Goal: Communication & Community: Share content

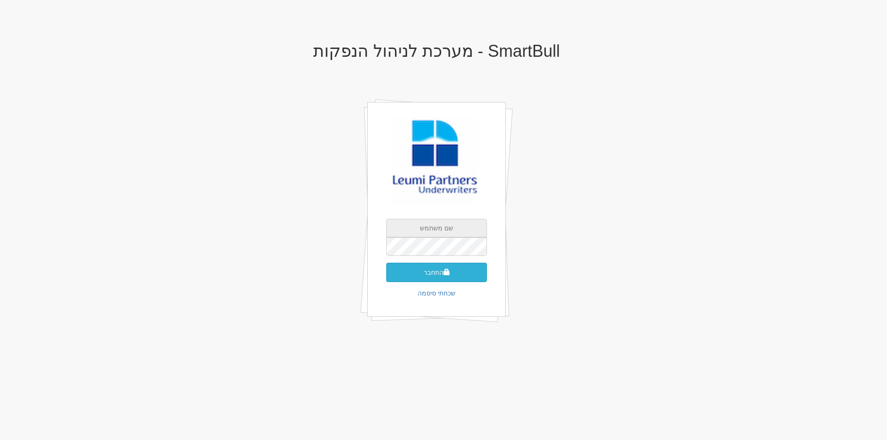
type input "[EMAIL_ADDRESS][DOMAIN_NAME]"
click at [441, 278] on button "התחבר" at bounding box center [436, 272] width 101 height 19
type input "372597"
click at [386, 277] on button "התחבר" at bounding box center [436, 286] width 101 height 19
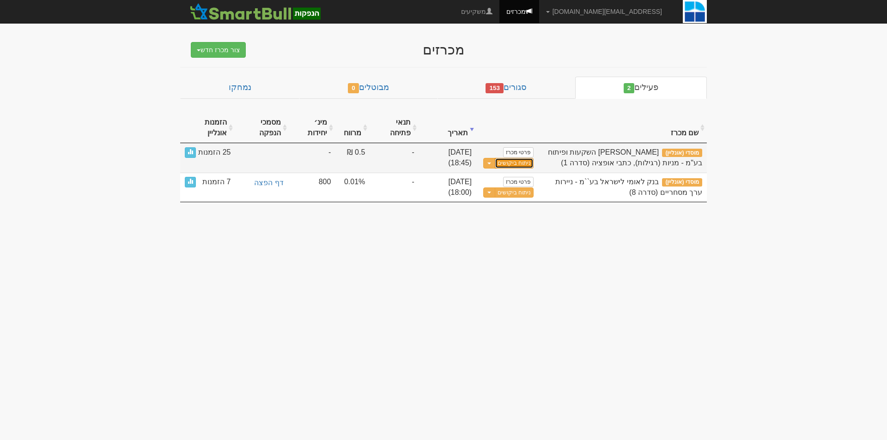
click at [512, 167] on link "ניתוח ביקושים" at bounding box center [514, 163] width 39 height 11
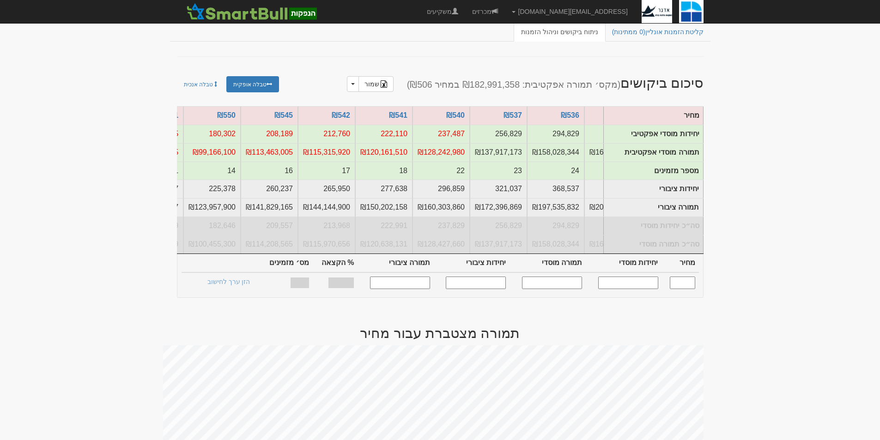
scroll to position [0, -975]
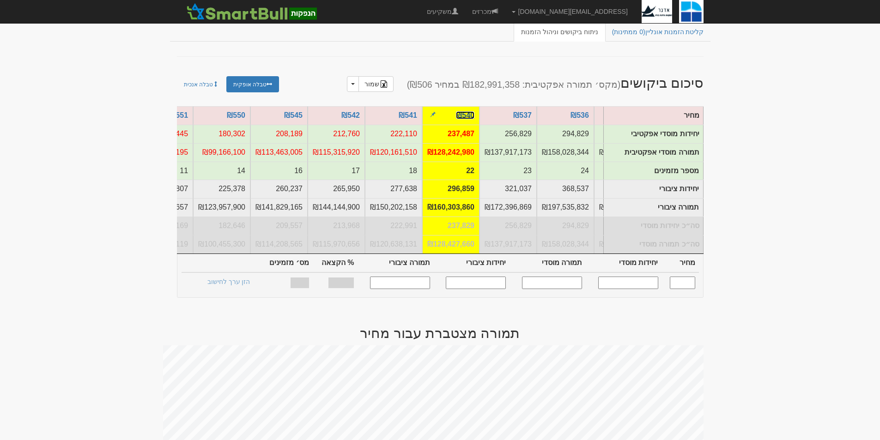
click at [468, 116] on link "₪540" at bounding box center [465, 115] width 18 height 8
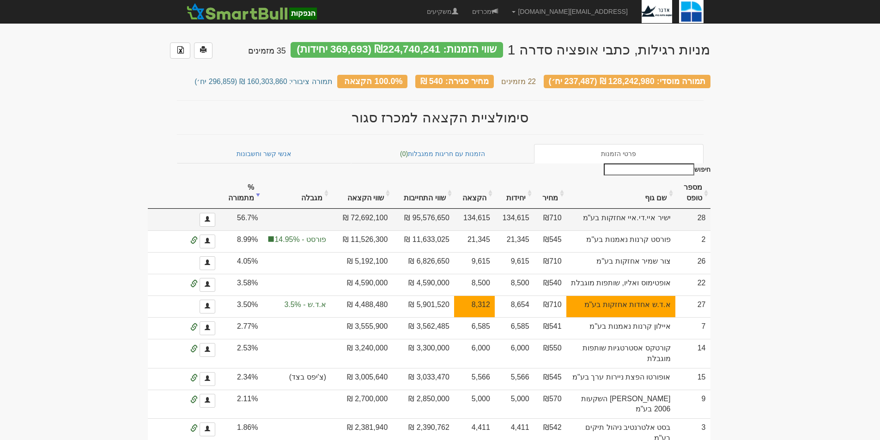
click at [620, 226] on td "ישיר איי.די.איי אחזקות בע"מ" at bounding box center [620, 220] width 109 height 22
drag, startPoint x: 633, startPoint y: 223, endPoint x: 671, endPoint y: 215, distance: 39.1
click at [670, 215] on td "ישיר איי.די.איי אחזקות בע"מ" at bounding box center [620, 220] width 109 height 22
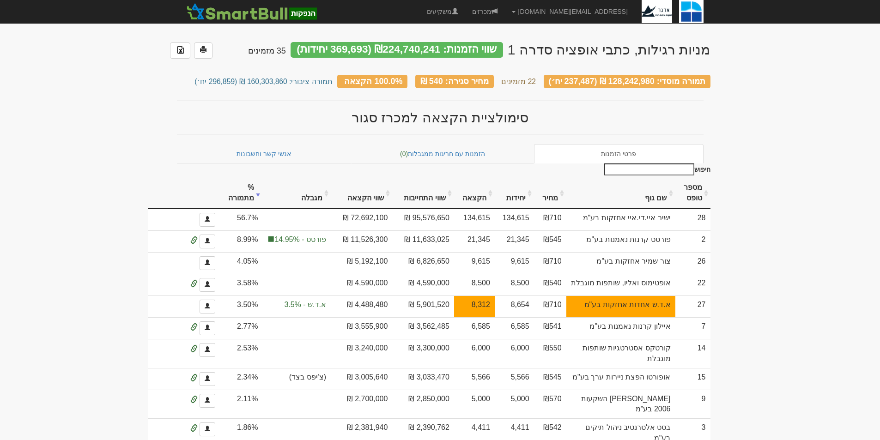
copy td "ישיר איי.די.איי אחזקות בע"מ"
click at [673, 274] on td "צור שמיר אחזקות בע"מ" at bounding box center [620, 263] width 109 height 22
drag, startPoint x: 630, startPoint y: 282, endPoint x: 670, endPoint y: 273, distance: 40.5
click at [670, 273] on td "צור שמיר אחזקות בע"מ" at bounding box center [620, 263] width 109 height 22
copy td "צור שמיר אחזקות בע"מ"
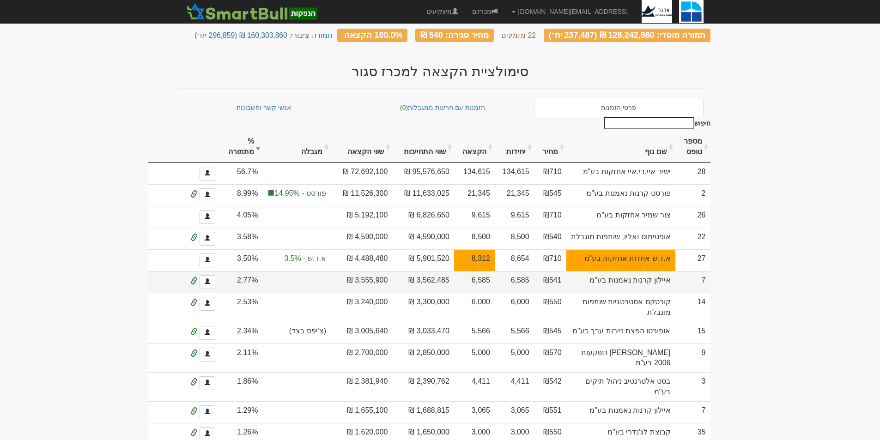
scroll to position [92, 0]
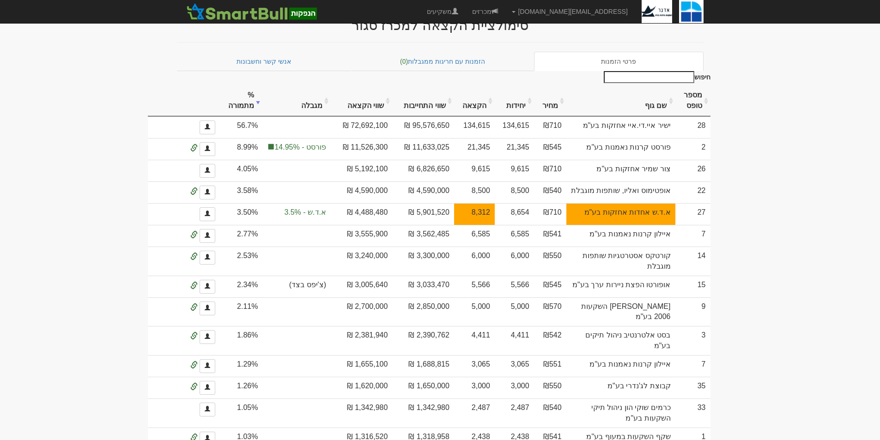
drag, startPoint x: 815, startPoint y: 242, endPoint x: 748, endPoint y: 247, distance: 66.7
click at [814, 242] on body "gurp@leumipartners.com הגדרות חשבונות הנפקה תבניות הודעות קיבול X" at bounding box center [440, 326] width 880 height 837
drag, startPoint x: 631, startPoint y: 249, endPoint x: 682, endPoint y: 236, distance: 52.9
click at [682, 225] on tr "27 א.ד.ש אחדות אחזקות בע"מ ₪710 8,654 8,312 5,901,520 ₪ 4,488,480 ₪ א.ד.ש - 3.5…" at bounding box center [420, 214] width 579 height 22
copy tr "א.ד.ש אחדות אחזקות בע"מ"
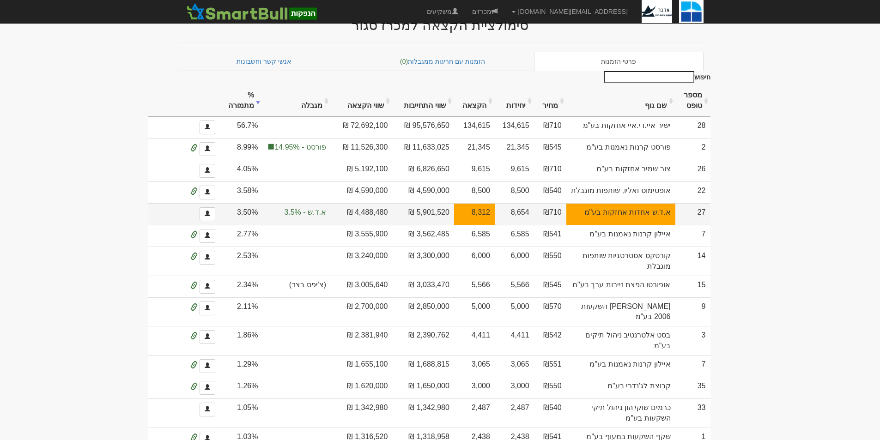
drag, startPoint x: 516, startPoint y: 243, endPoint x: 503, endPoint y: 241, distance: 12.6
click at [495, 225] on td "8,312" at bounding box center [474, 214] width 41 height 22
drag, startPoint x: 413, startPoint y: 235, endPoint x: 439, endPoint y: 235, distance: 26.3
click at [392, 225] on td "4,488,480 ₪" at bounding box center [361, 214] width 61 height 22
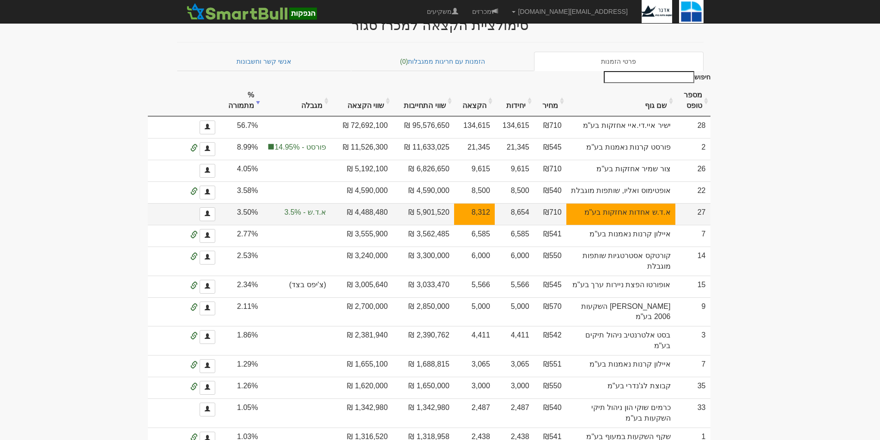
drag, startPoint x: 398, startPoint y: 237, endPoint x: 445, endPoint y: 236, distance: 46.7
click at [392, 225] on td "4,488,480 ₪" at bounding box center [361, 214] width 61 height 22
copy td "4,488,480 ₪"
drag, startPoint x: 528, startPoint y: 257, endPoint x: 526, endPoint y: 252, distance: 5.3
click at [495, 247] on td "6,585" at bounding box center [474, 236] width 41 height 22
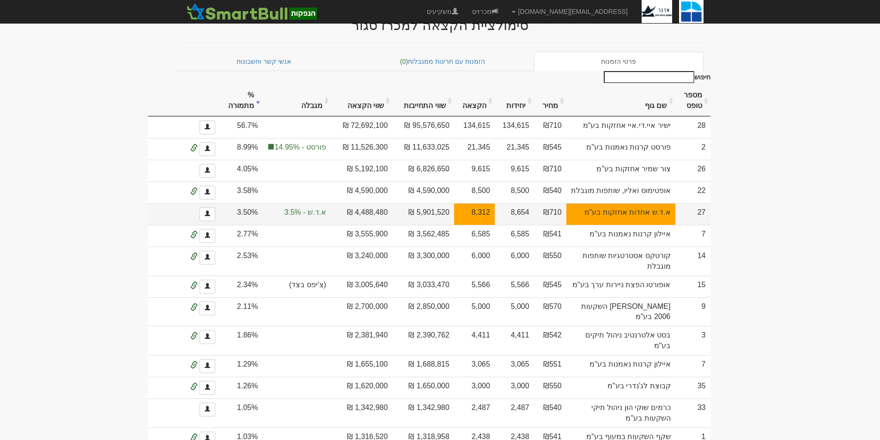
click at [495, 225] on td "8,312" at bounding box center [474, 214] width 41 height 22
drag, startPoint x: 526, startPoint y: 237, endPoint x: 557, endPoint y: 237, distance: 31.0
click at [557, 225] on tr "27 א.ד.ש אחדות אחזקות בע"מ ₪710 8,654 8,312 5,901,520 ₪ 4,488,480 ₪ א.ד.ש - 3.5…" at bounding box center [420, 214] width 579 height 22
copy tr "8,312"
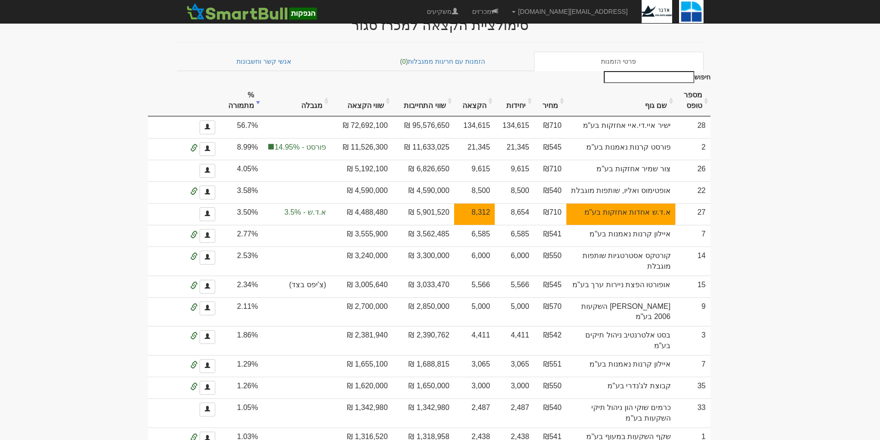
click at [739, 263] on body "gurp@leumipartners.com הגדרות חשבונות הנפקה תבניות הודעות קיבול X" at bounding box center [440, 326] width 880 height 837
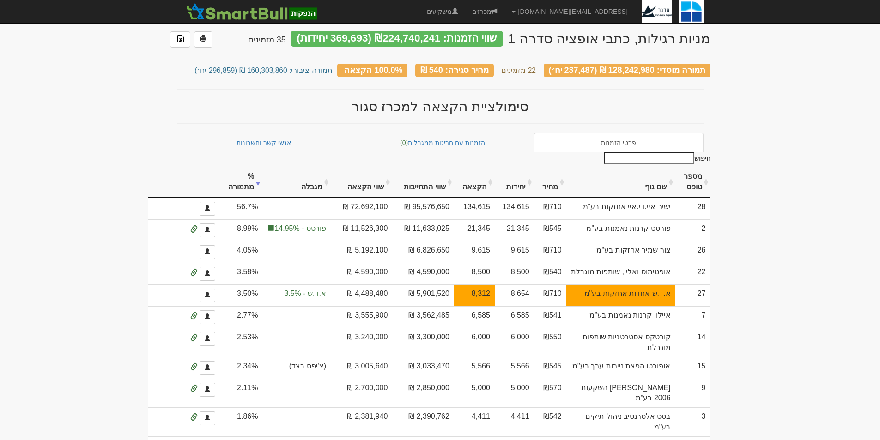
scroll to position [2, 0]
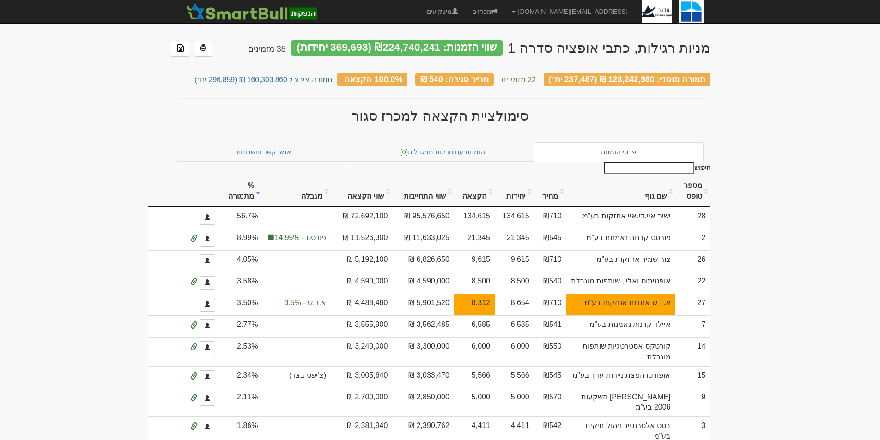
click at [723, 237] on body "gurp@leumipartners.com הגדרות חשבונות הנפקה תבניות הודעות קיבול X" at bounding box center [440, 416] width 880 height 837
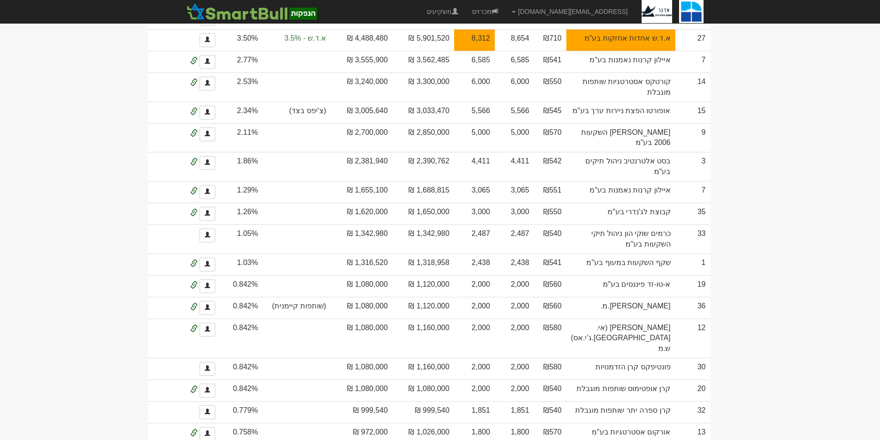
scroll to position [0, 0]
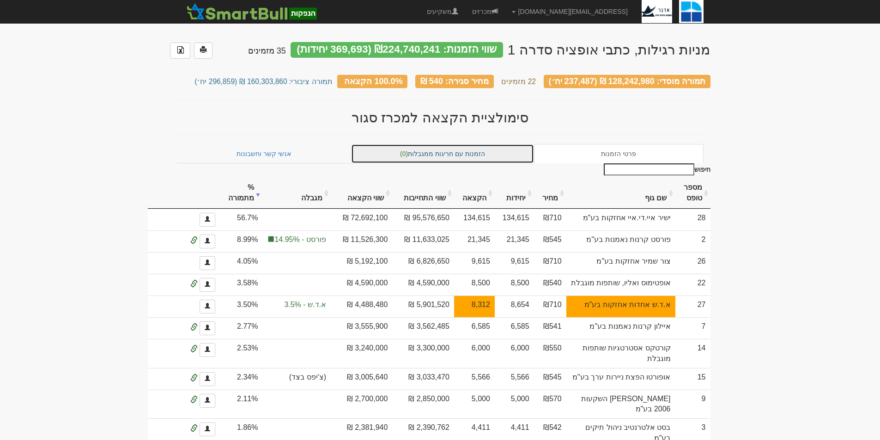
click at [478, 145] on link "הזמנות עם חריגות ממגבלות (0)" at bounding box center [442, 153] width 183 height 19
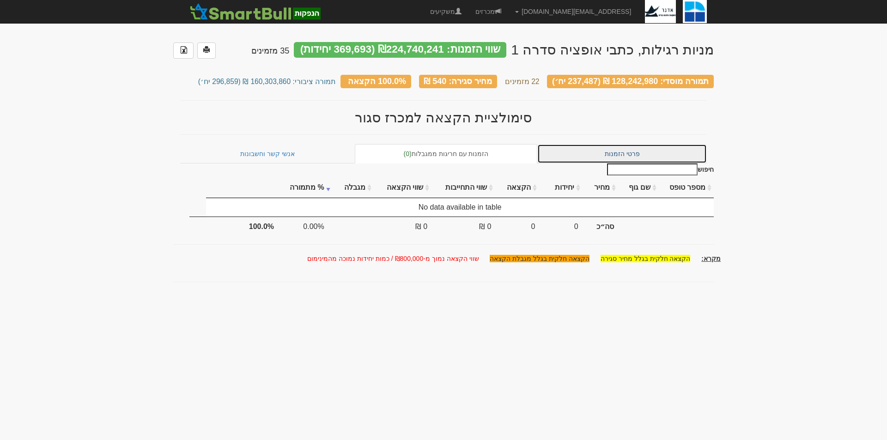
click at [615, 149] on link "פרטי הזמנות" at bounding box center [622, 153] width 170 height 19
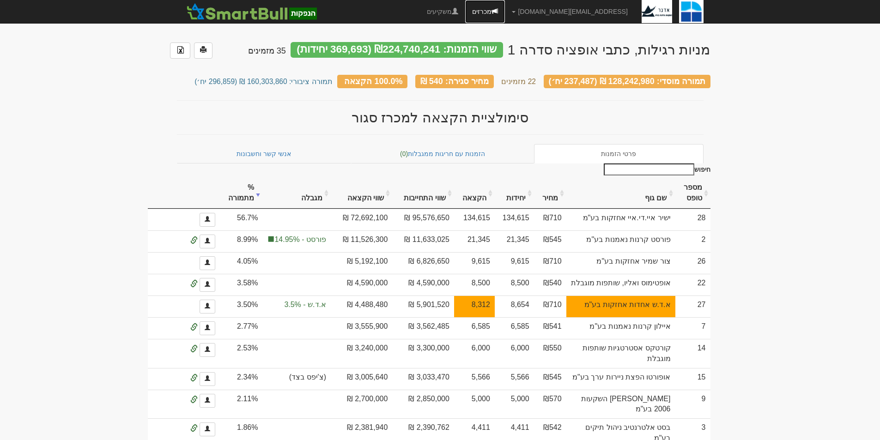
click at [505, 7] on link "מכרזים" at bounding box center [485, 11] width 40 height 23
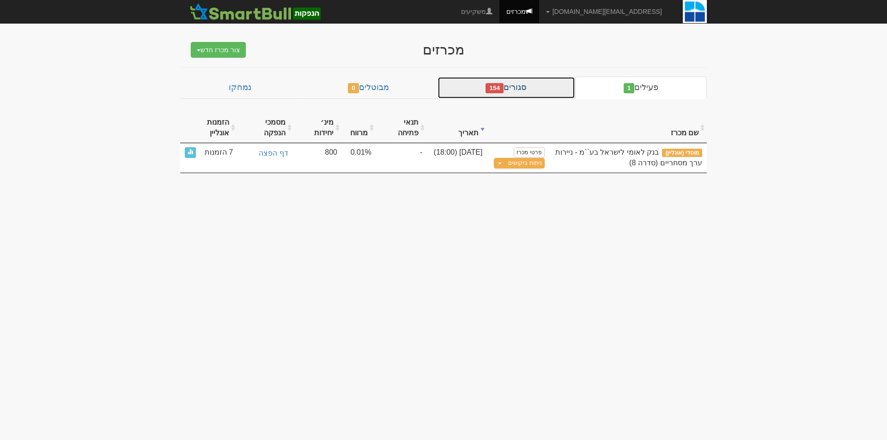
click at [536, 93] on link "סגורים 154" at bounding box center [507, 88] width 138 height 22
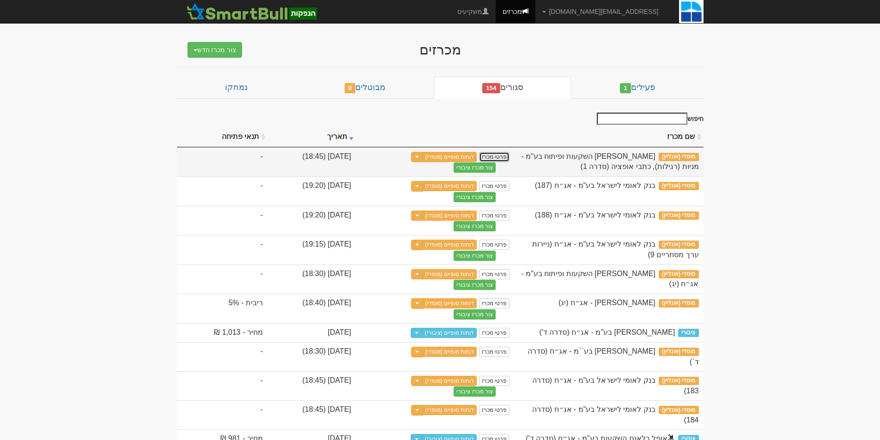
click at [510, 159] on link "פרטי מכרז" at bounding box center [494, 157] width 30 height 10
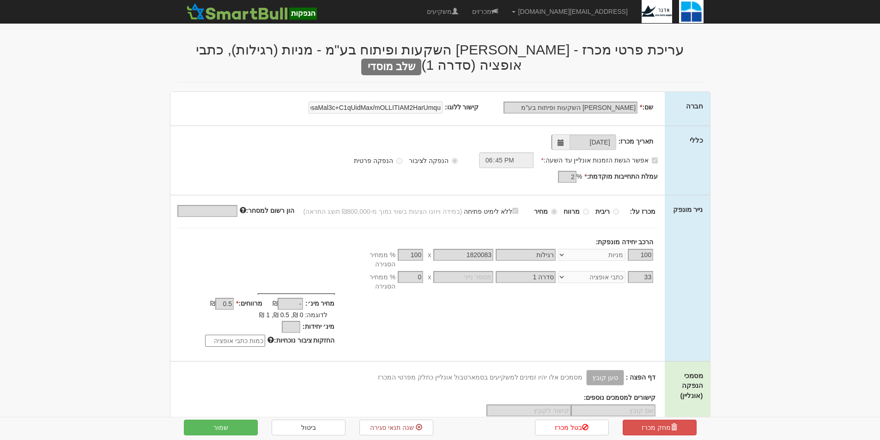
select select "מניות"
select select "כתבי אופציה"
click at [754, 199] on body "[EMAIL_ADDRESS][DOMAIN_NAME] הגדרות חשבונות הנפקה תבניות הודעות קיבול X" at bounding box center [440, 445] width 880 height 890
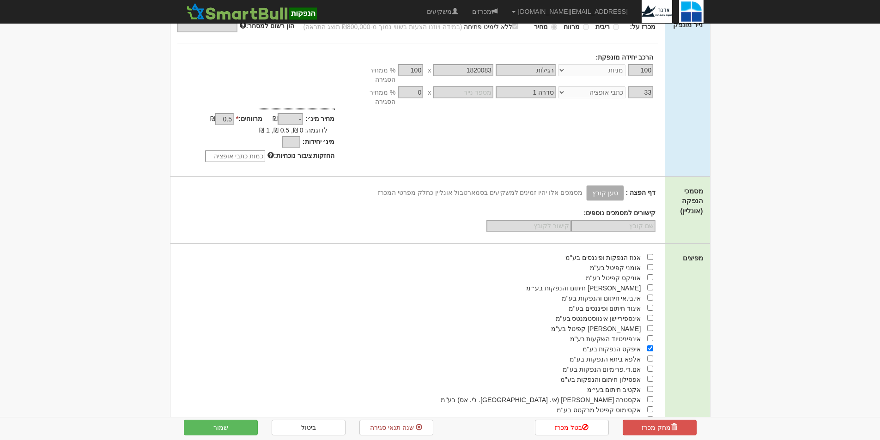
scroll to position [370, 0]
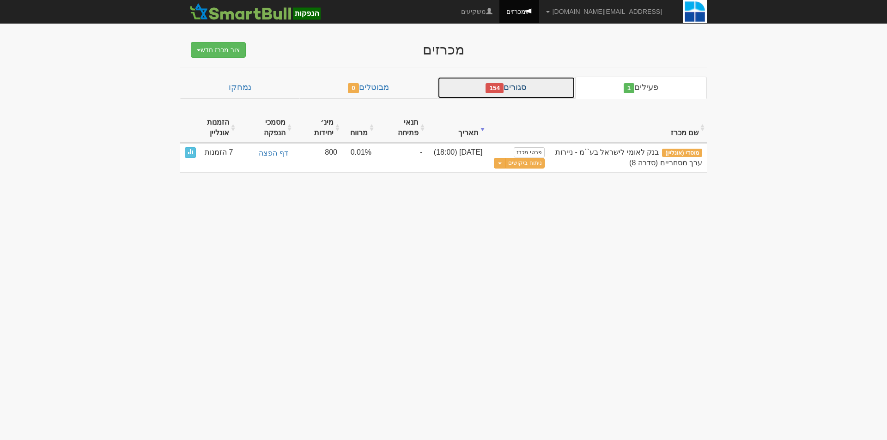
click at [509, 85] on link "סגורים 154" at bounding box center [507, 88] width 138 height 22
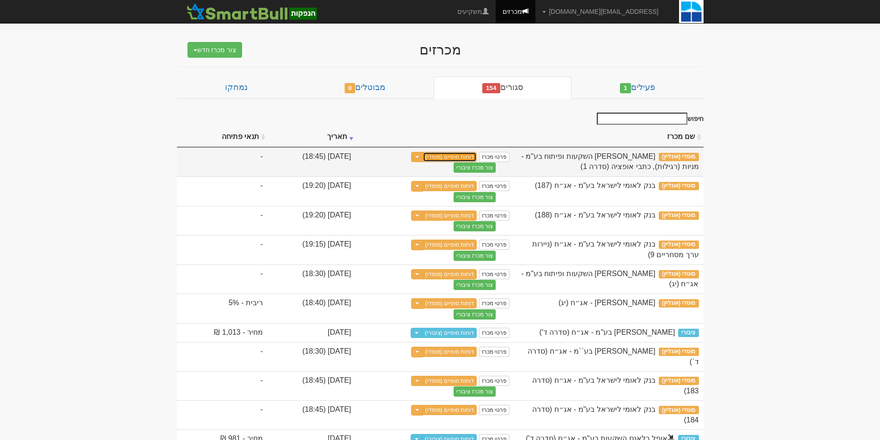
click at [477, 159] on link "דוחות סופיים (מוסדי)" at bounding box center [450, 157] width 55 height 10
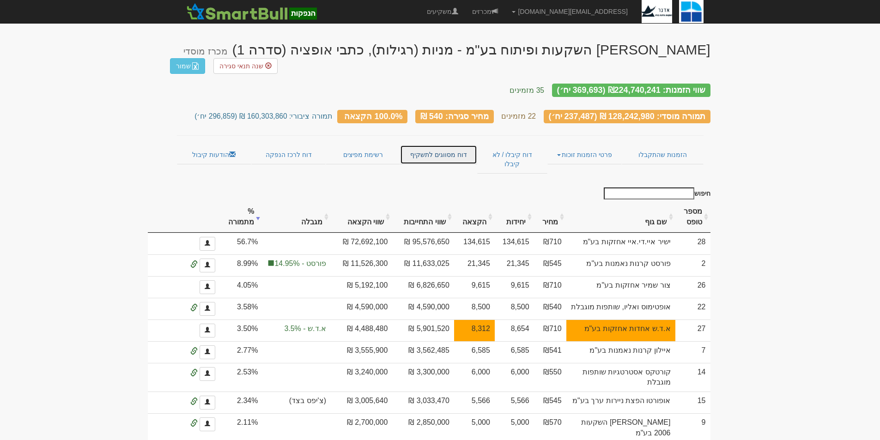
click at [440, 145] on link "דוח מסווגים לתשקיף" at bounding box center [438, 154] width 77 height 19
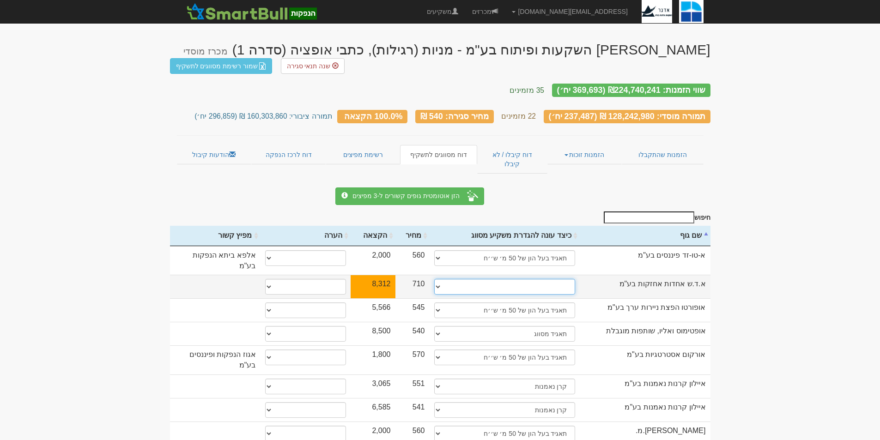
click at [542, 279] on select "תאגיד מסווג חתם / מפיץ חברת ביטוח תאגיד בעל הון של 50 מ׳ ש׳׳ח קופת גמל / קרן פנ…" at bounding box center [504, 287] width 141 height 16
select select "תאגיד בעל הון של 50 מ׳ ש׳׳ח"
click at [434, 279] on select "תאגיד מסווג חתם / מפיץ חברת ביטוח תאגיד בעל הון של 50 מ׳ ש׳׳ח קופת גמל / קרן פנ…" at bounding box center [504, 287] width 141 height 16
click at [339, 279] on select "* גוף הקשור למפיץ בהנפקה ** בעל עניין בחברה *** בעל שליטה בחברה" at bounding box center [305, 287] width 81 height 16
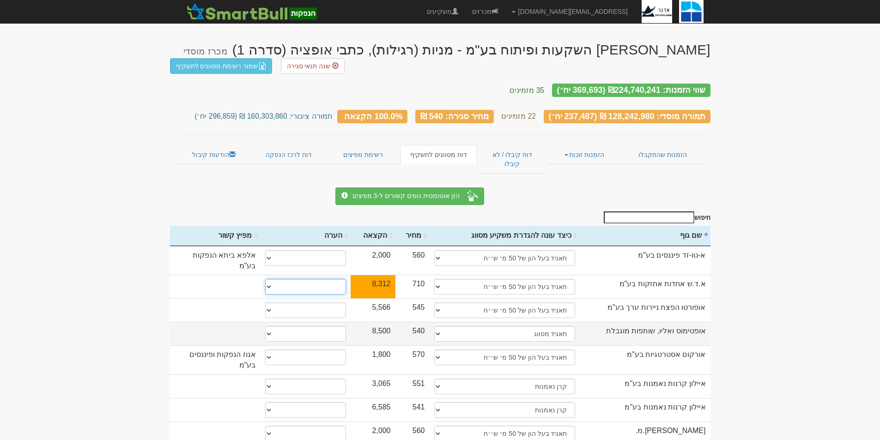
select select "*** בעל שליטה בחברה"
click at [265, 279] on select "* גוף הקשור למפיץ בהנפקה ** בעל עניין בחברה *** בעל שליטה בחברה" at bounding box center [305, 287] width 81 height 16
click at [705, 322] on td "אופטימוס ואליו, שותפות מוגבלת" at bounding box center [645, 334] width 131 height 24
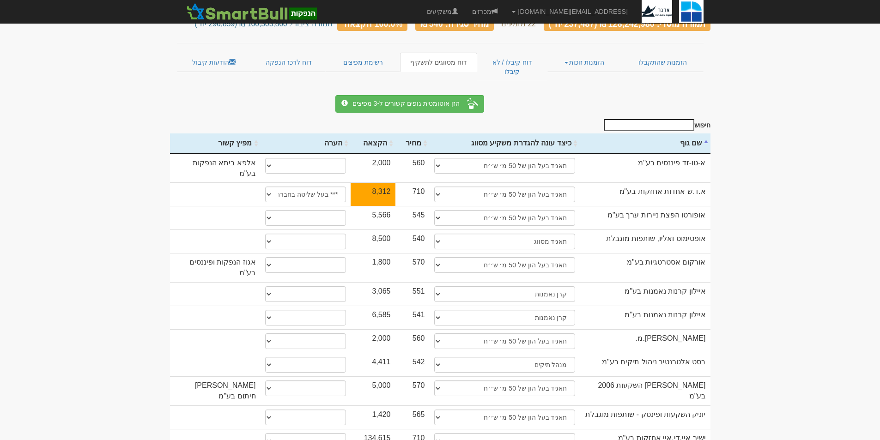
click at [745, 336] on body "gurp@leumipartners.com הגדרות חשבונות הנפקה תבניות הודעות קיבול X" at bounding box center [440, 348] width 880 height 880
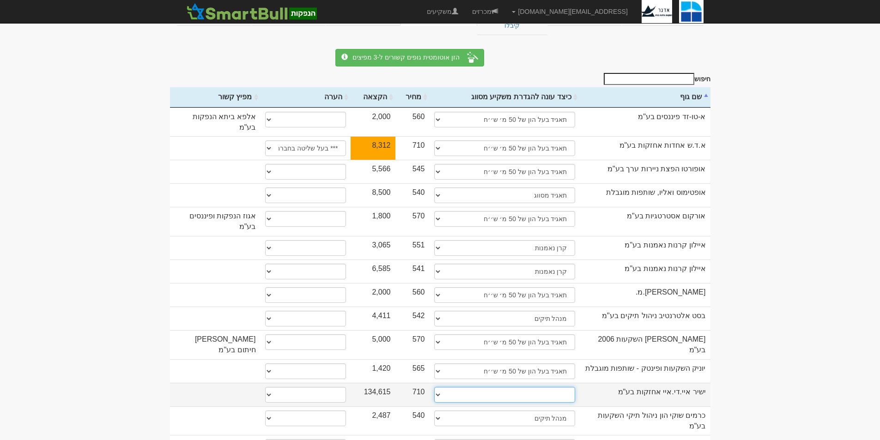
click at [560, 387] on select "תאגיד מסווג חתם / מפיץ חברת ביטוח תאגיד בעל הון של 50 מ׳ ש׳׳ח קופת גמל / קרן פנ…" at bounding box center [504, 395] width 141 height 16
click at [434, 387] on select "תאגיד מסווג חתם / מפיץ חברת ביטוח תאגיד בעל הון של 50 מ׳ ש׳׳ח קופת גמל / קרן פנ…" at bounding box center [504, 395] width 141 height 16
click at [550, 387] on select "תאגיד מסווג חתם / מפיץ חברת ביטוח תאגיד בעל הון של 50 מ׳ ש׳׳ח קופת גמל / קרן פנ…" at bounding box center [504, 395] width 141 height 16
select select "תאגיד בעל הון של 50 מ׳ ש׳׳ח"
click at [434, 387] on select "תאגיד מסווג חתם / מפיץ חברת ביטוח תאגיד בעל הון של 50 מ׳ ש׳׳ח קופת גמל / קרן פנ…" at bounding box center [504, 395] width 141 height 16
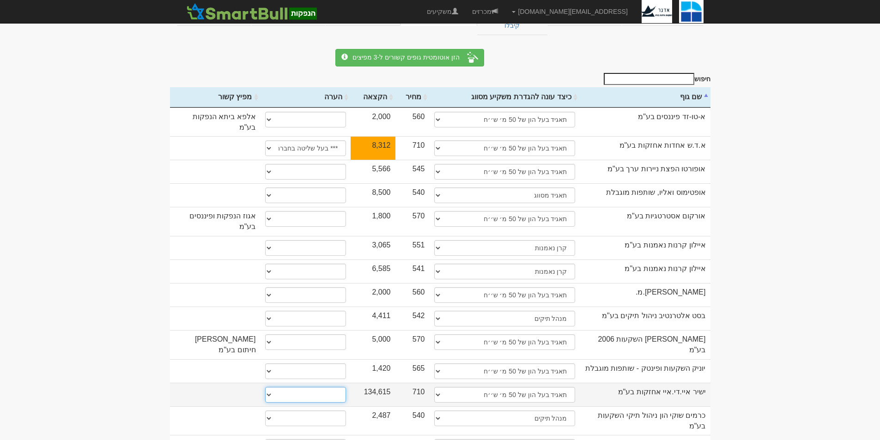
click at [332, 387] on select "* גוף הקשור למפיץ בהנפקה ** בעל עניין בחברה *** בעל שליטה בחברה" at bounding box center [305, 395] width 81 height 16
select select "*** בעל שליטה בחברה"
click at [265, 387] on select "* גוף הקשור למפיץ בהנפקה ** בעל עניין בחברה *** בעל שליטה בחברה" at bounding box center [305, 395] width 81 height 16
click at [779, 313] on body "gurp@leumipartners.com הגדרות חשבונות הנפקה תבניות הודעות קיבול X" at bounding box center [440, 301] width 880 height 880
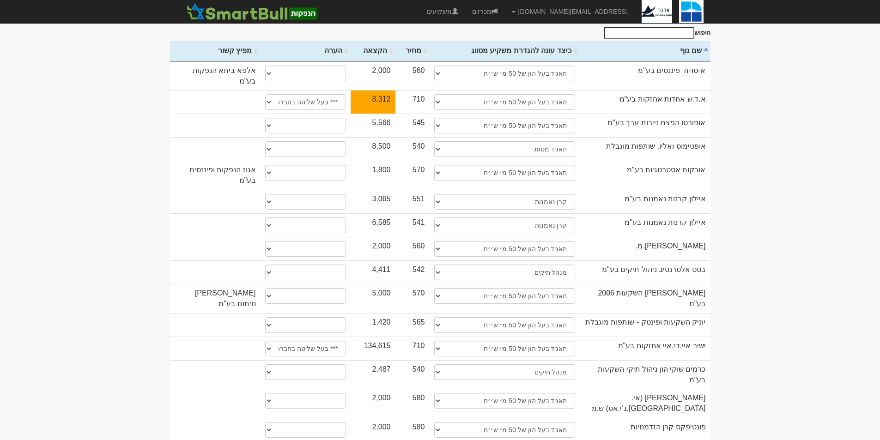
scroll to position [231, 0]
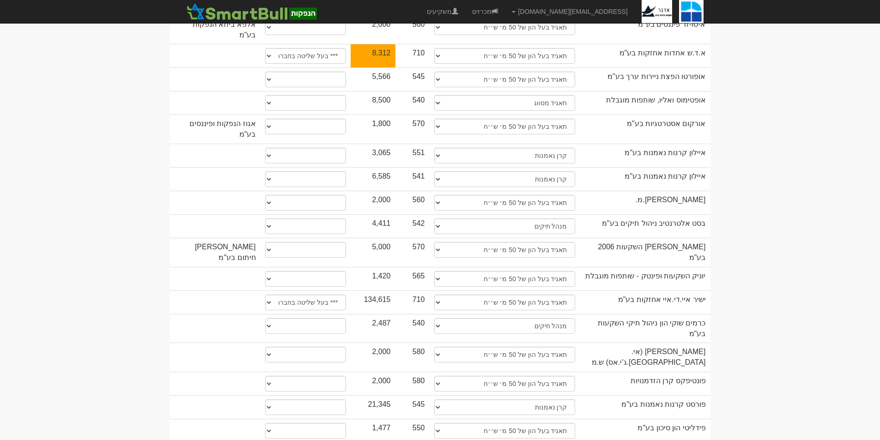
click at [831, 329] on body "gurp@leumipartners.com הגדרות חשבונות הנפקה תבניות הודעות קיבול X" at bounding box center [440, 209] width 880 height 880
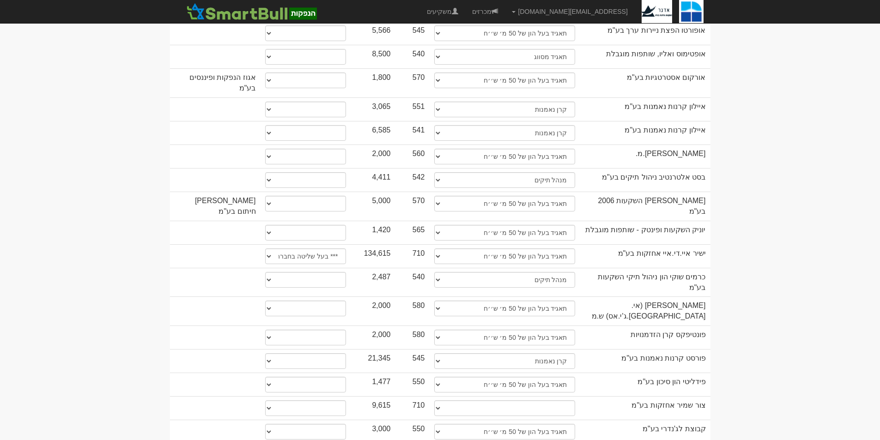
click at [762, 335] on body "gurp@leumipartners.com הגדרות חשבונות הנפקה תבניות הודעות קיבול X" at bounding box center [440, 163] width 880 height 880
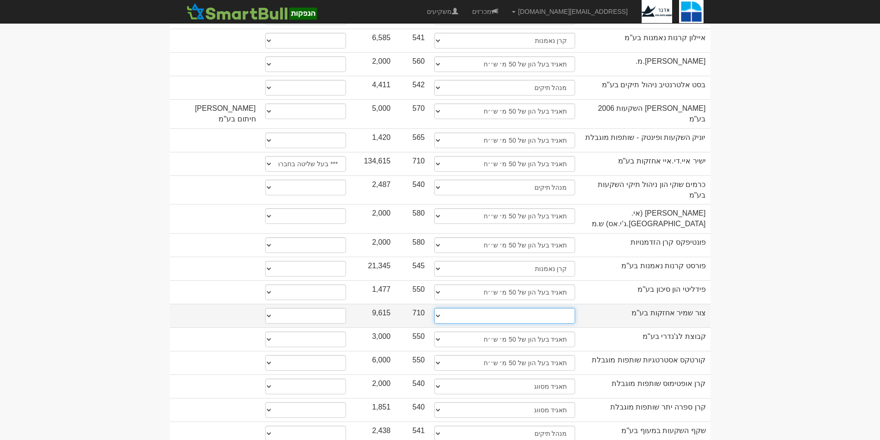
click at [541, 308] on select "תאגיד מסווג חתם / מפיץ חברת ביטוח תאגיד בעל הון של 50 מ׳ ש׳׳ח קופת גמל / קרן פנ…" at bounding box center [504, 316] width 141 height 16
select select "תאגיד בעל הון של 50 מ׳ ש׳׳ח"
click at [434, 308] on select "תאגיד מסווג חתם / מפיץ חברת ביטוח תאגיד בעל הון של 50 מ׳ ש׳׳ח קופת גמל / קרן פנ…" at bounding box center [504, 316] width 141 height 16
click at [308, 308] on select "* גוף הקשור למפיץ בהנפקה ** בעל עניין בחברה *** בעל שליטה בחברה" at bounding box center [305, 316] width 81 height 16
select select "*** בעל שליטה בחברה"
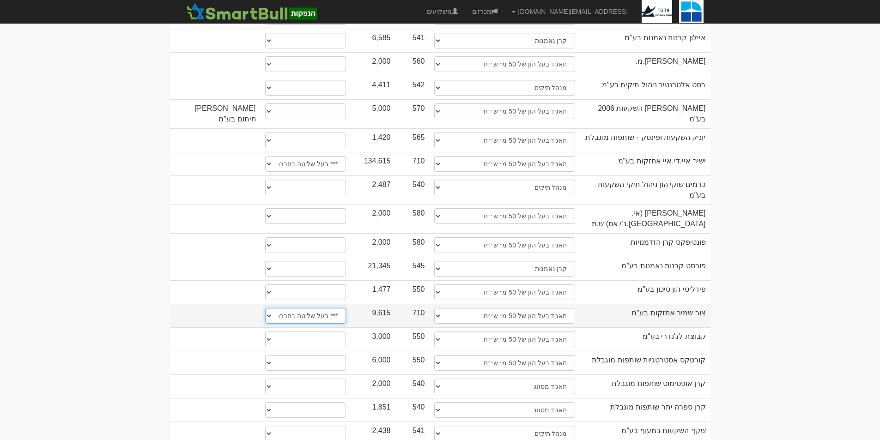
click at [265, 308] on select "* גוף הקשור למפיץ בהנפקה ** בעל עניין בחברה *** בעל שליטה בחברה" at bounding box center [305, 316] width 81 height 16
click at [790, 321] on body "gurp@leumipartners.com הגדרות חשבונות הנפקה תבניות הודעות קיבול X" at bounding box center [440, 70] width 880 height 880
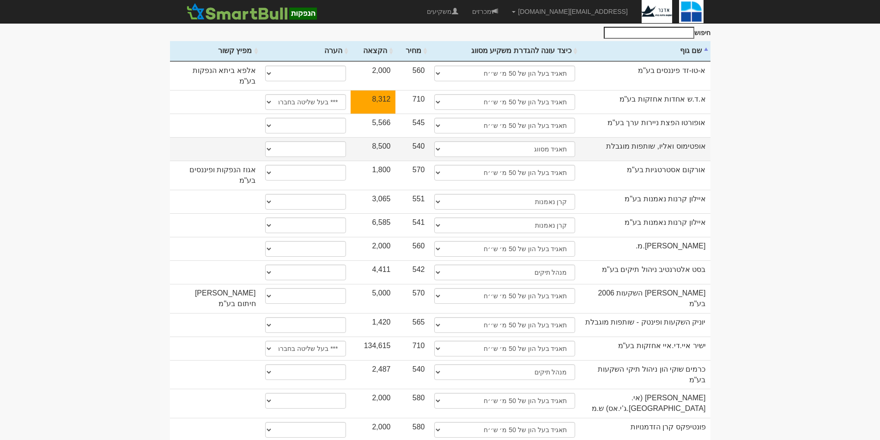
scroll to position [0, 0]
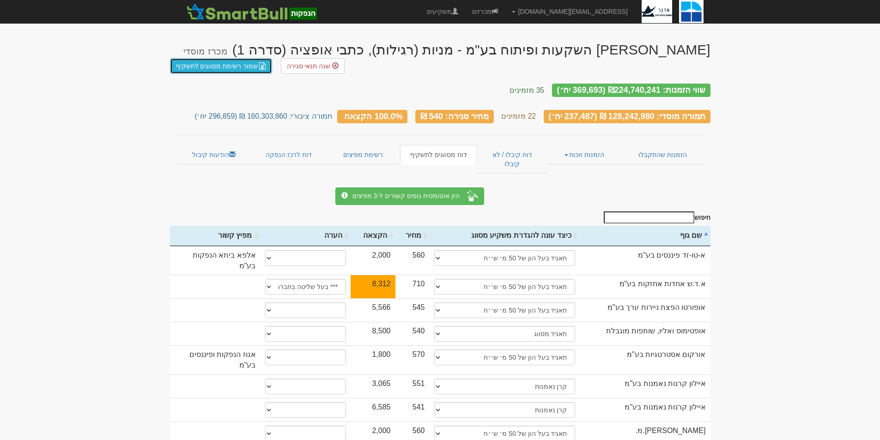
click at [239, 71] on link "שמור רשימת מסווגים לתשקיף" at bounding box center [221, 66] width 103 height 16
click at [249, 69] on link "שמור רשימת מסווגים לתשקיף" at bounding box center [221, 66] width 103 height 16
click at [354, 149] on link "רשימת מפיצים" at bounding box center [363, 154] width 74 height 19
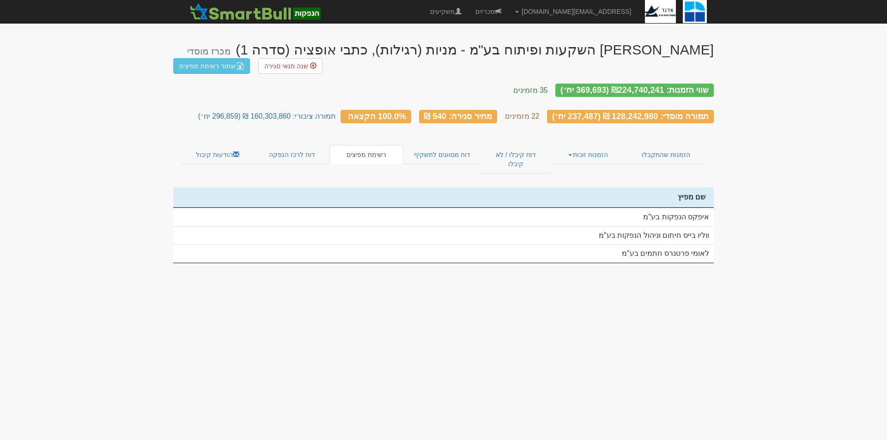
click at [231, 68] on link "שמור רשימת מפיצים" at bounding box center [211, 66] width 77 height 16
click at [576, 147] on link "הזמנות זוכות" at bounding box center [588, 154] width 74 height 19
click at [727, 121] on body "gurp@leumipartners.com הגדרות חשבונות הנפקה תבניות הודעות קיבול X" at bounding box center [443, 220] width 887 height 440
click at [603, 146] on link "הזמנות זוכות" at bounding box center [588, 154] width 74 height 19
click at [728, 140] on body "[EMAIL_ADDRESS][DOMAIN_NAME] הגדרות חשבונות הנפקה תבניות הודעות קיבול X" at bounding box center [443, 220] width 887 height 440
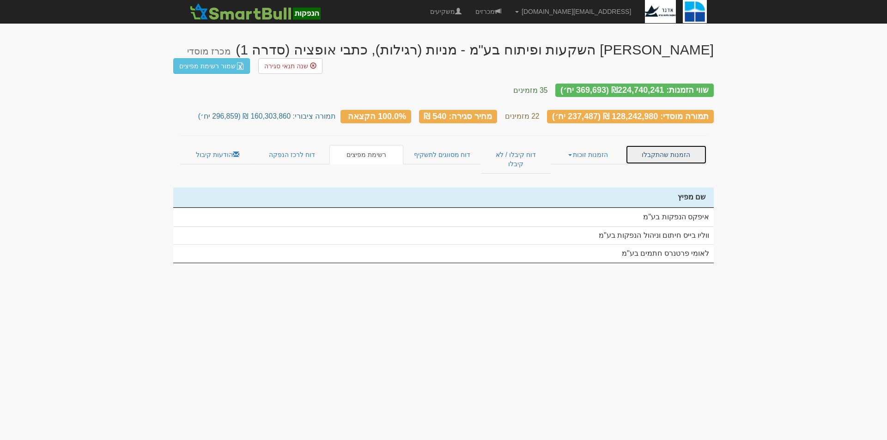
click at [676, 146] on link "הזמנות שהתקבלו" at bounding box center [666, 154] width 81 height 19
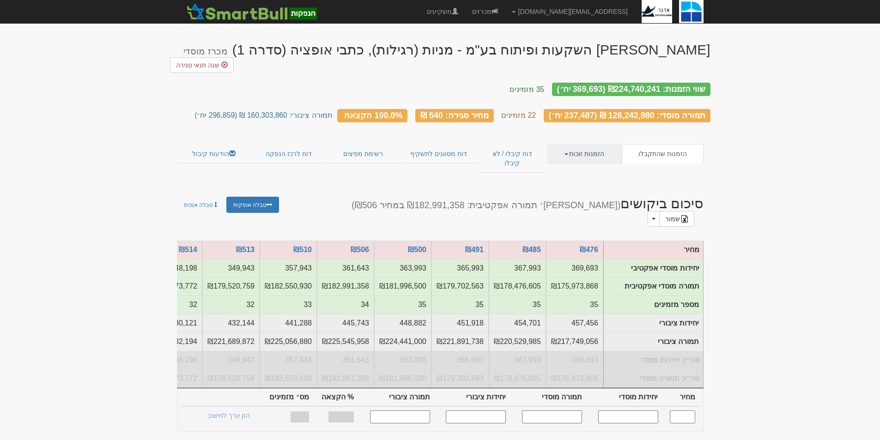
click at [582, 144] on link "הזמנות זוכות" at bounding box center [585, 153] width 74 height 19
click at [593, 166] on link "פרטי הזמנות זוכות" at bounding box center [584, 172] width 73 height 12
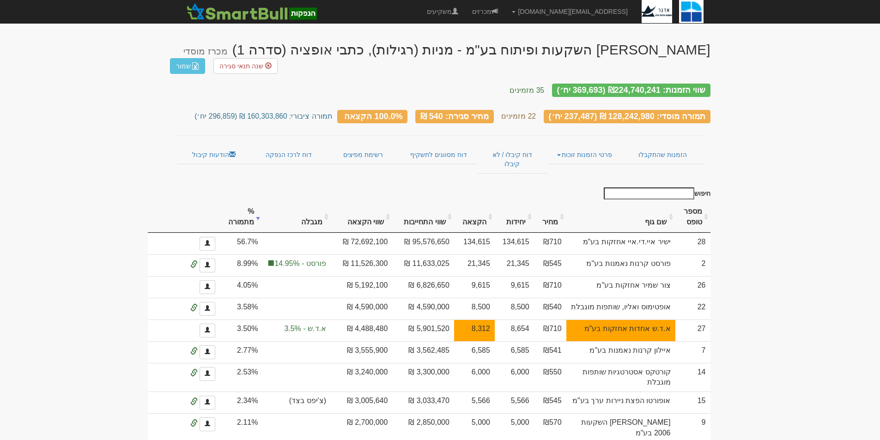
click at [807, 346] on body "gurp@leumipartners.com הגדרות חשבונות הנפקה תבניות הודעות קיבול X" at bounding box center [440, 430] width 880 height 861
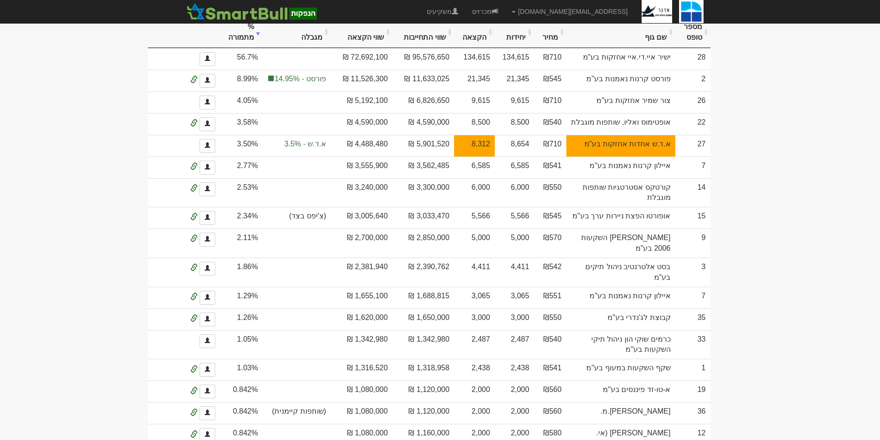
scroll to position [92, 0]
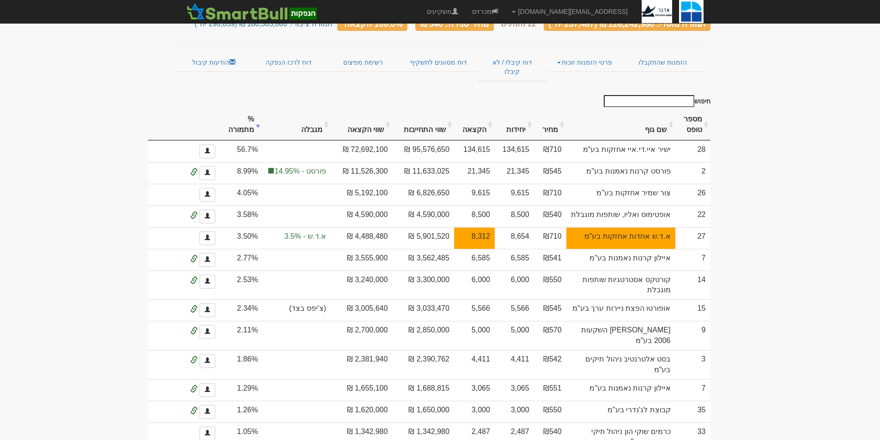
click at [751, 257] on body "gurp@leumipartners.com הגדרות חשבונות הנפקה תבניות הודעות קיבול X" at bounding box center [440, 338] width 880 height 861
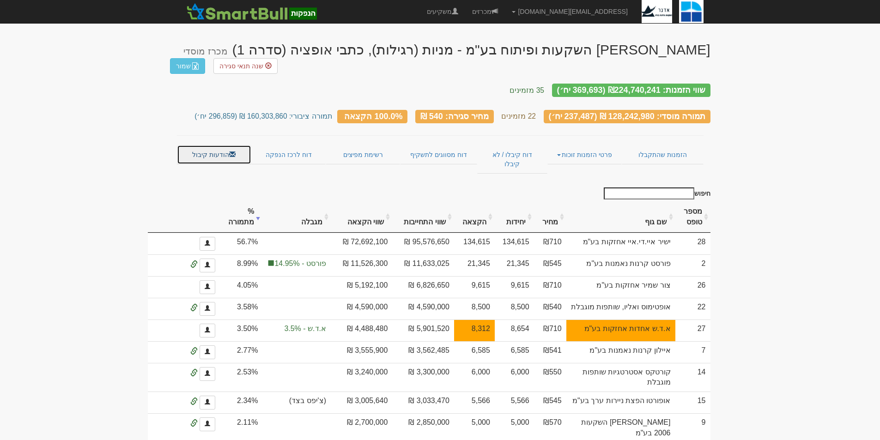
click at [225, 145] on link "הודעות קיבול" at bounding box center [214, 154] width 74 height 19
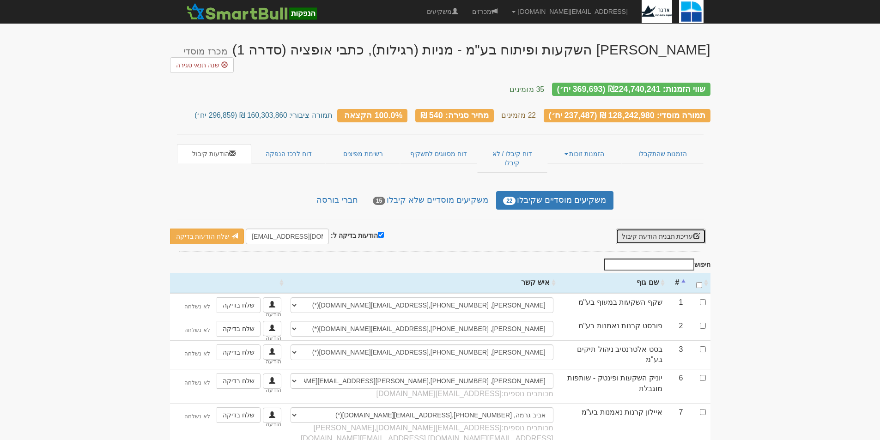
click at [657, 229] on button "עריכת תבנית הודעת קיבול" at bounding box center [661, 237] width 90 height 16
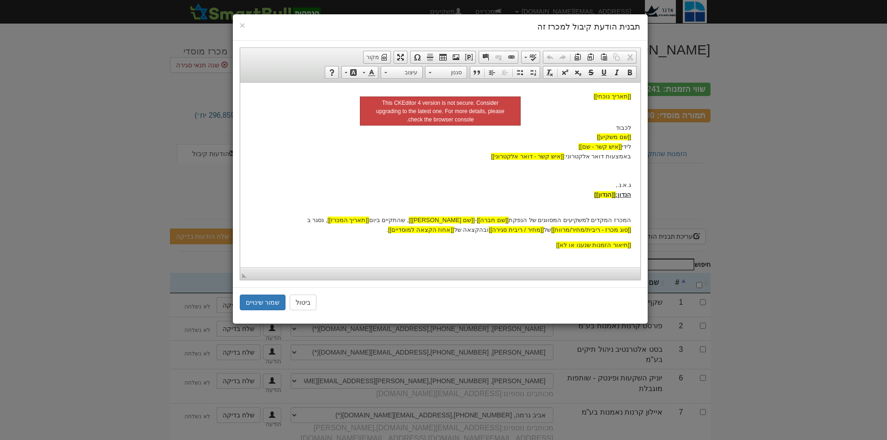
click at [246, 24] on h4 "תבנית הודעת קיבול למכרז זה" at bounding box center [440, 27] width 401 height 12
click at [242, 22] on span "×" at bounding box center [243, 25] width 6 height 11
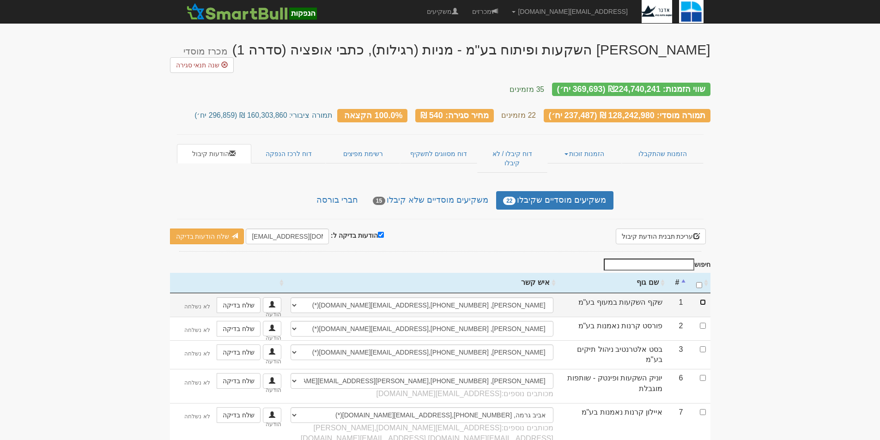
click at [705, 299] on input "checkbox" at bounding box center [703, 302] width 6 height 6
checkbox input "true"
click at [283, 229] on input "[EMAIL_ADDRESS][DOMAIN_NAME]" at bounding box center [287, 237] width 83 height 16
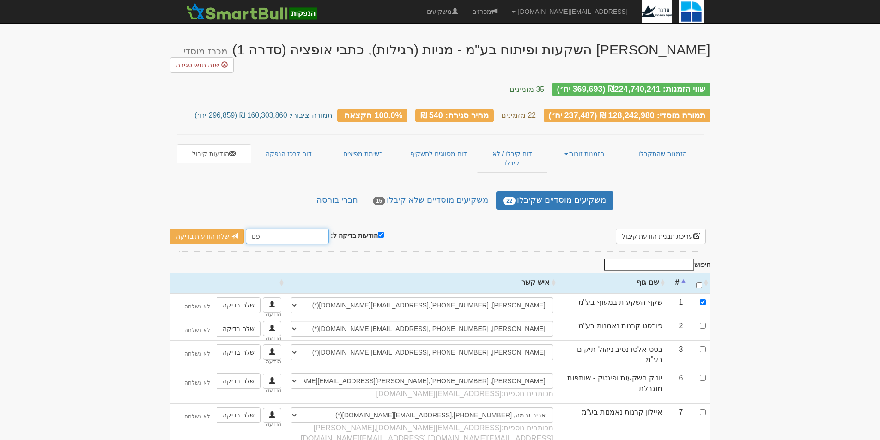
type input "פ"
type input "poratgur@gmail.com"
click at [227, 229] on link "שלח הודעות בדיקה" at bounding box center [207, 237] width 74 height 16
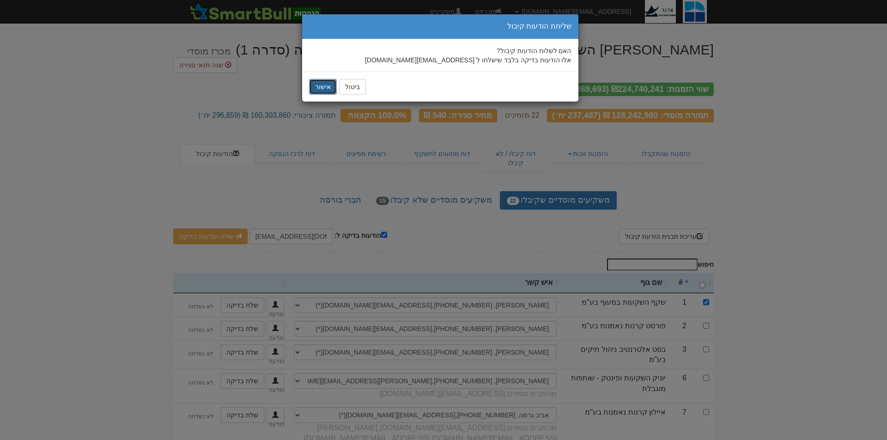
click at [317, 86] on button "אישור" at bounding box center [323, 87] width 28 height 16
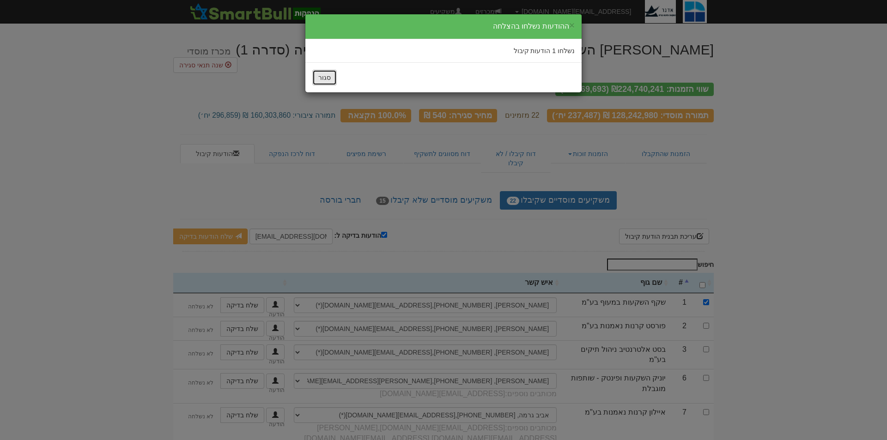
click at [324, 84] on button "סגור" at bounding box center [324, 78] width 24 height 16
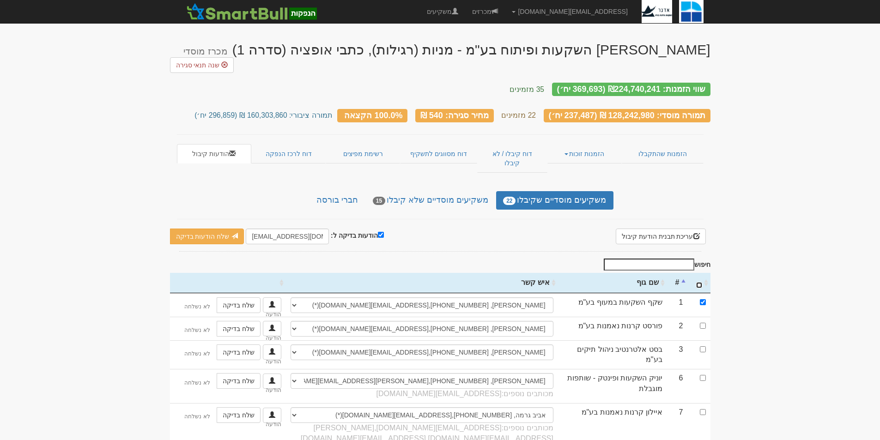
click at [698, 282] on input "\a : activate to sort column ascending" at bounding box center [699, 285] width 6 height 6
checkbox input "true"
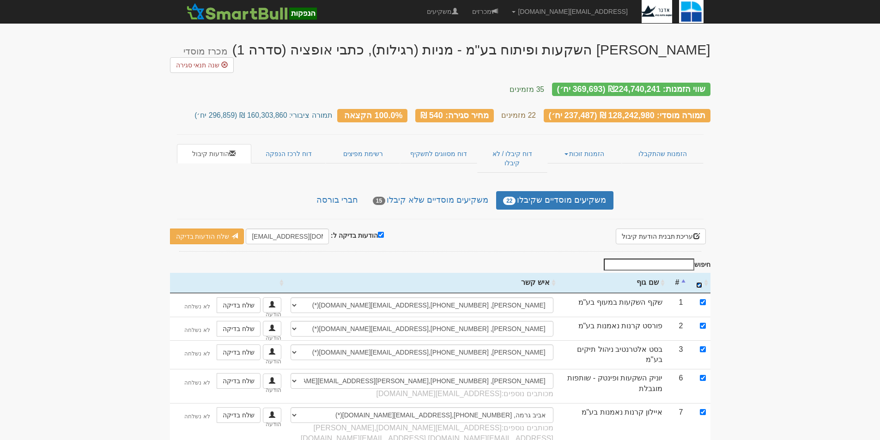
checkbox input "true"
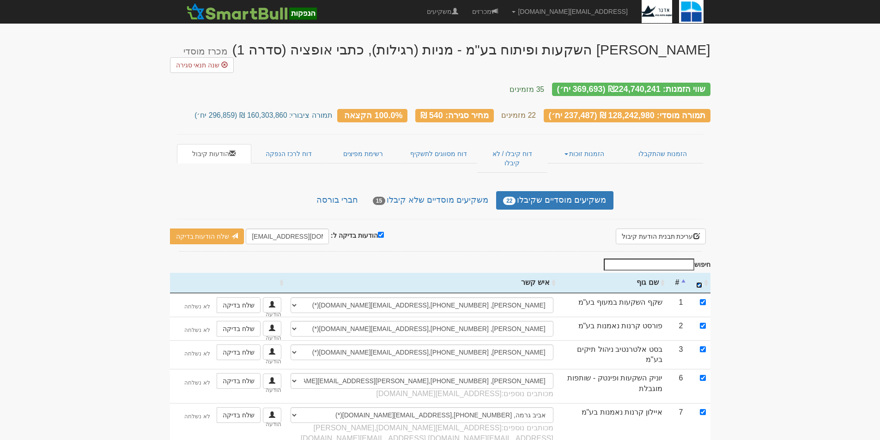
checkbox input "true"
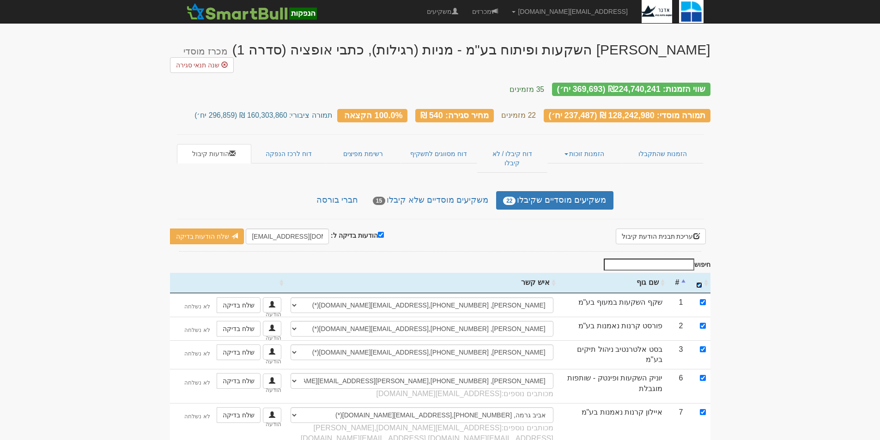
checkbox input "true"
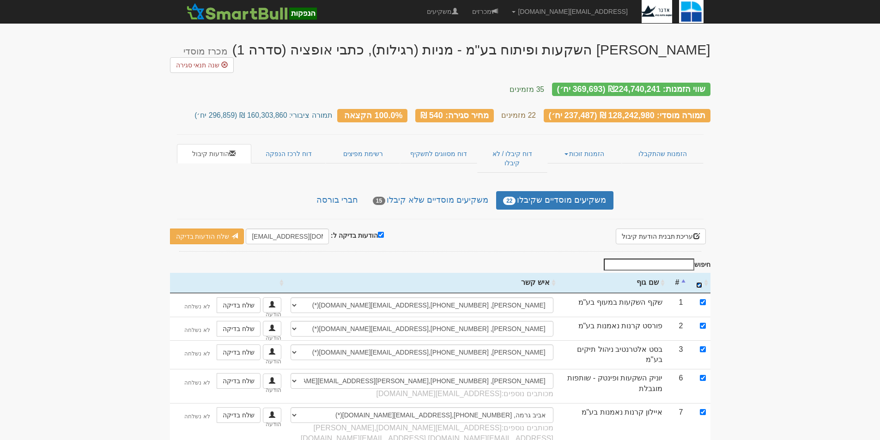
checkbox input "true"
click at [378, 232] on input "הודעות בדיקה ל:" at bounding box center [381, 235] width 6 height 6
checkbox input "false"
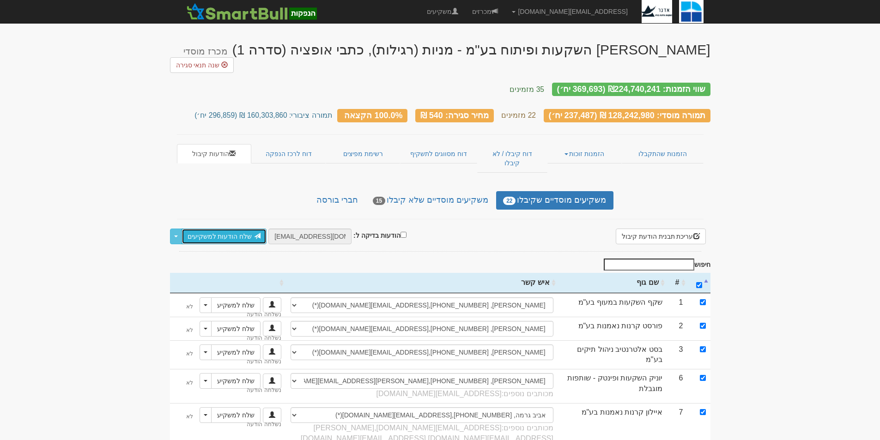
click at [212, 229] on link "שלח הודעות למשקיעים" at bounding box center [224, 237] width 85 height 16
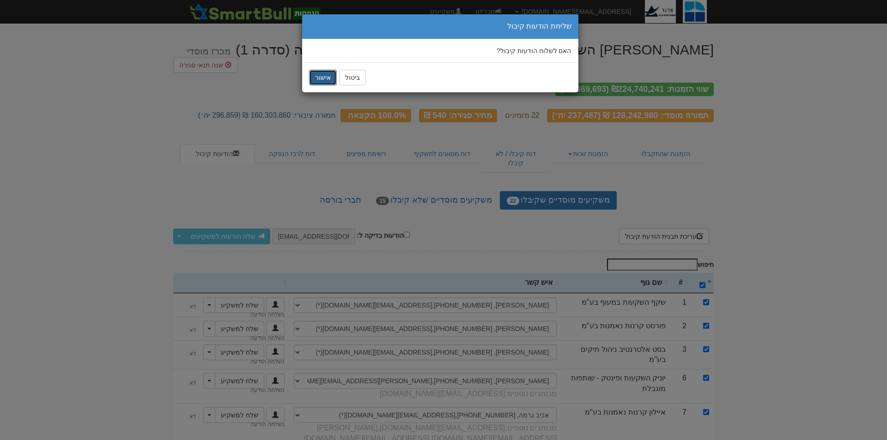
click at [329, 78] on button "אישור" at bounding box center [323, 78] width 28 height 16
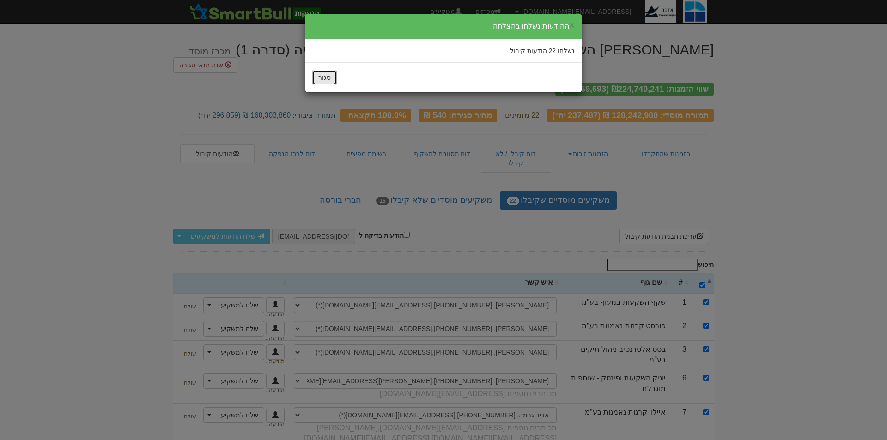
click at [323, 78] on button "סגור" at bounding box center [324, 78] width 24 height 16
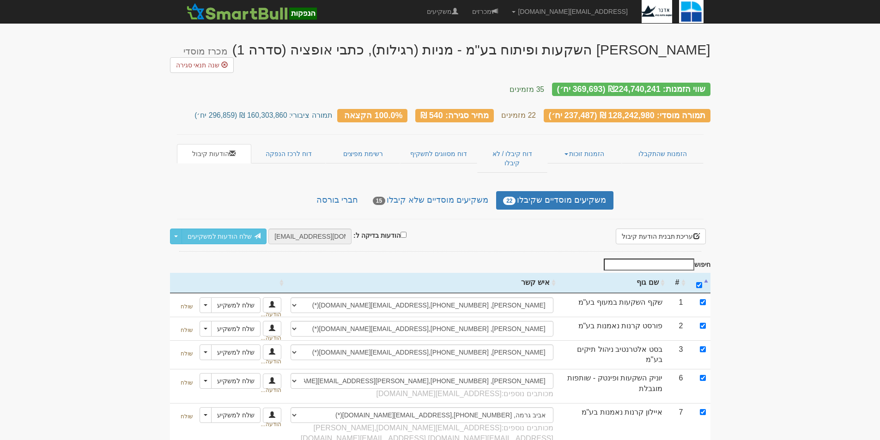
click at [296, 144] on link "דוח לרכז הנפקה" at bounding box center [288, 153] width 74 height 19
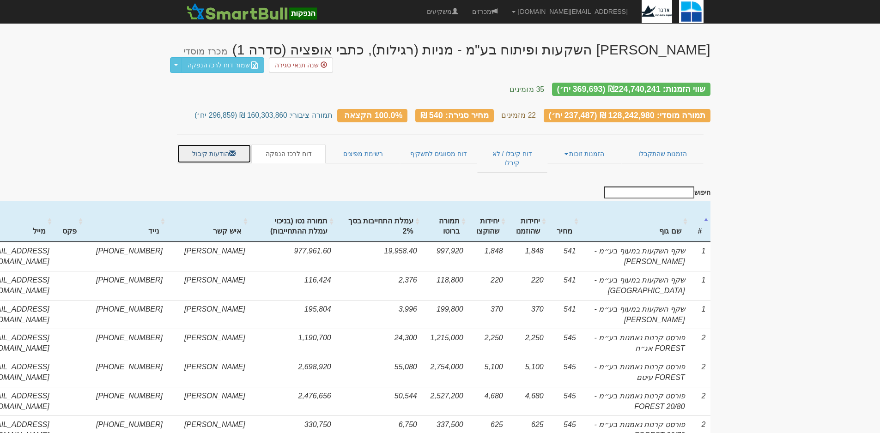
click at [220, 145] on link "הודעות קיבול" at bounding box center [214, 153] width 74 height 19
